Goal: Information Seeking & Learning: Learn about a topic

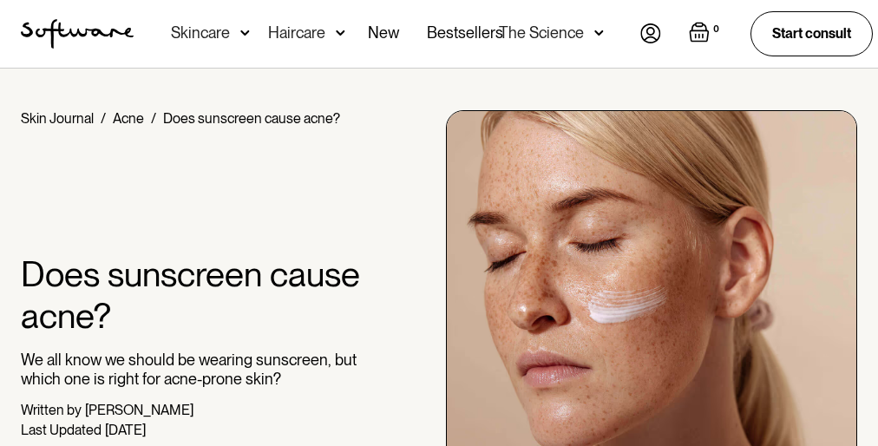
click at [439, 257] on div "Home / Skin Journal / Acne / Does sunscreen cause acne? Does sunscreen cause ac…" at bounding box center [439, 312] width 878 height 405
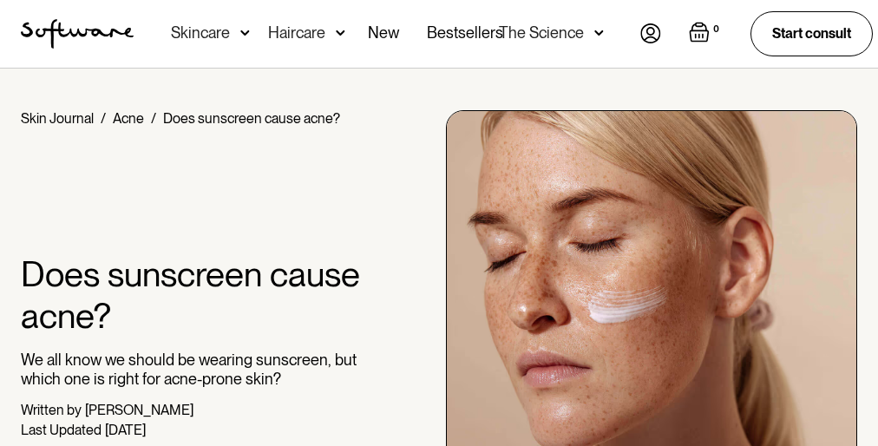
click at [439, 257] on div "Home / Skin Journal / Acne / Does sunscreen cause acne? Does sunscreen cause ac…" at bounding box center [439, 312] width 878 height 405
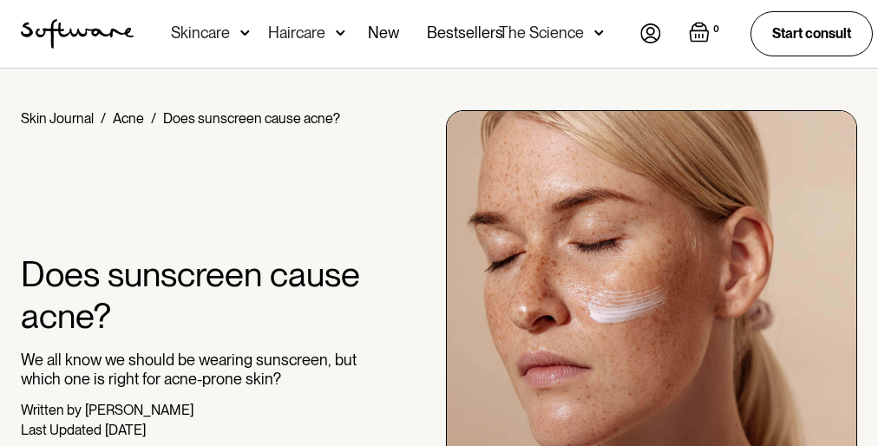
click at [439, 257] on div "Home / Skin Journal / Acne / Does sunscreen cause acne? Does sunscreen cause ac…" at bounding box center [439, 312] width 878 height 405
